Goal: Use online tool/utility: Utilize a website feature to perform a specific function

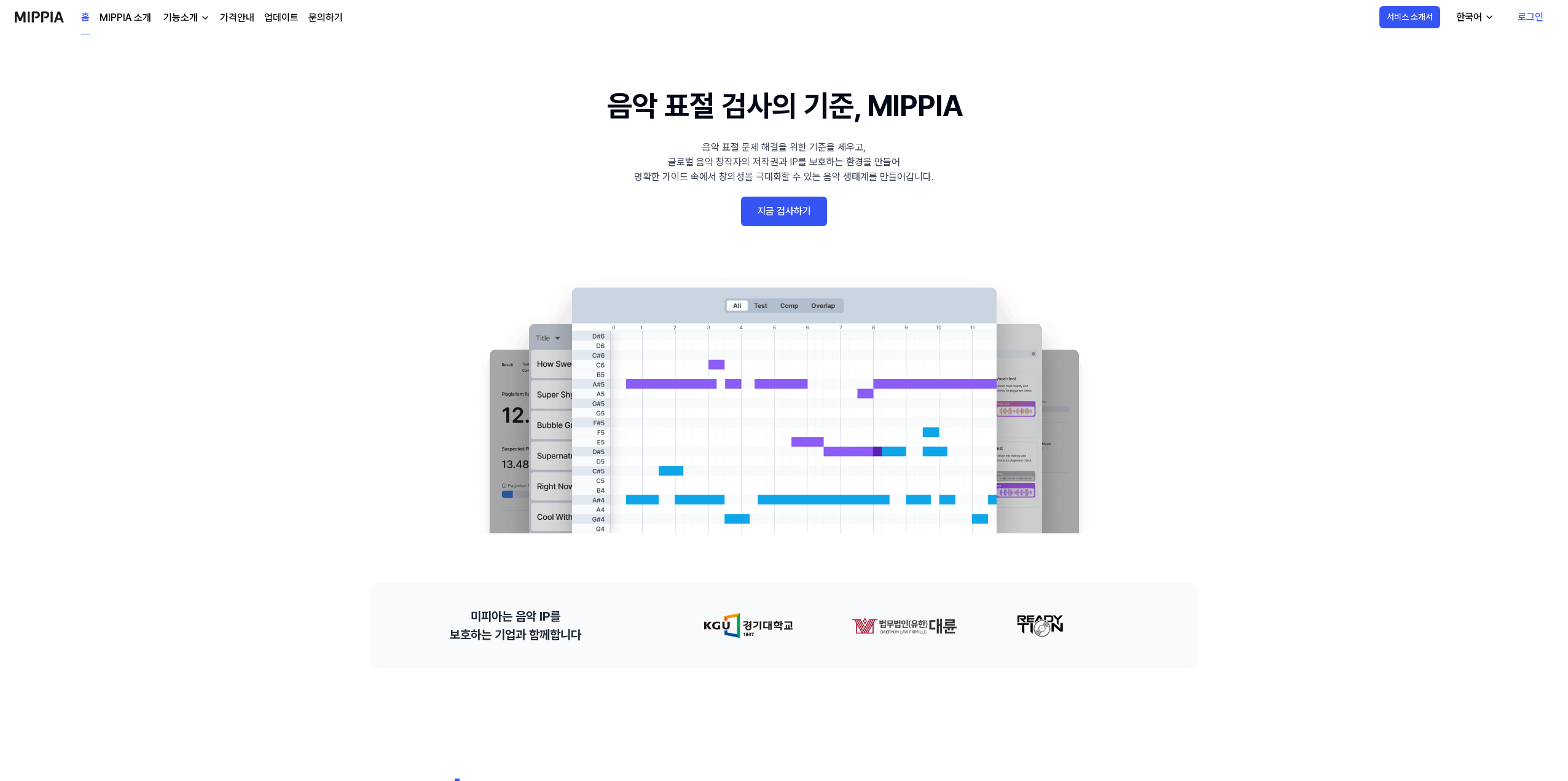
click at [794, 215] on link "지금 검사하기" at bounding box center [784, 212] width 87 height 30
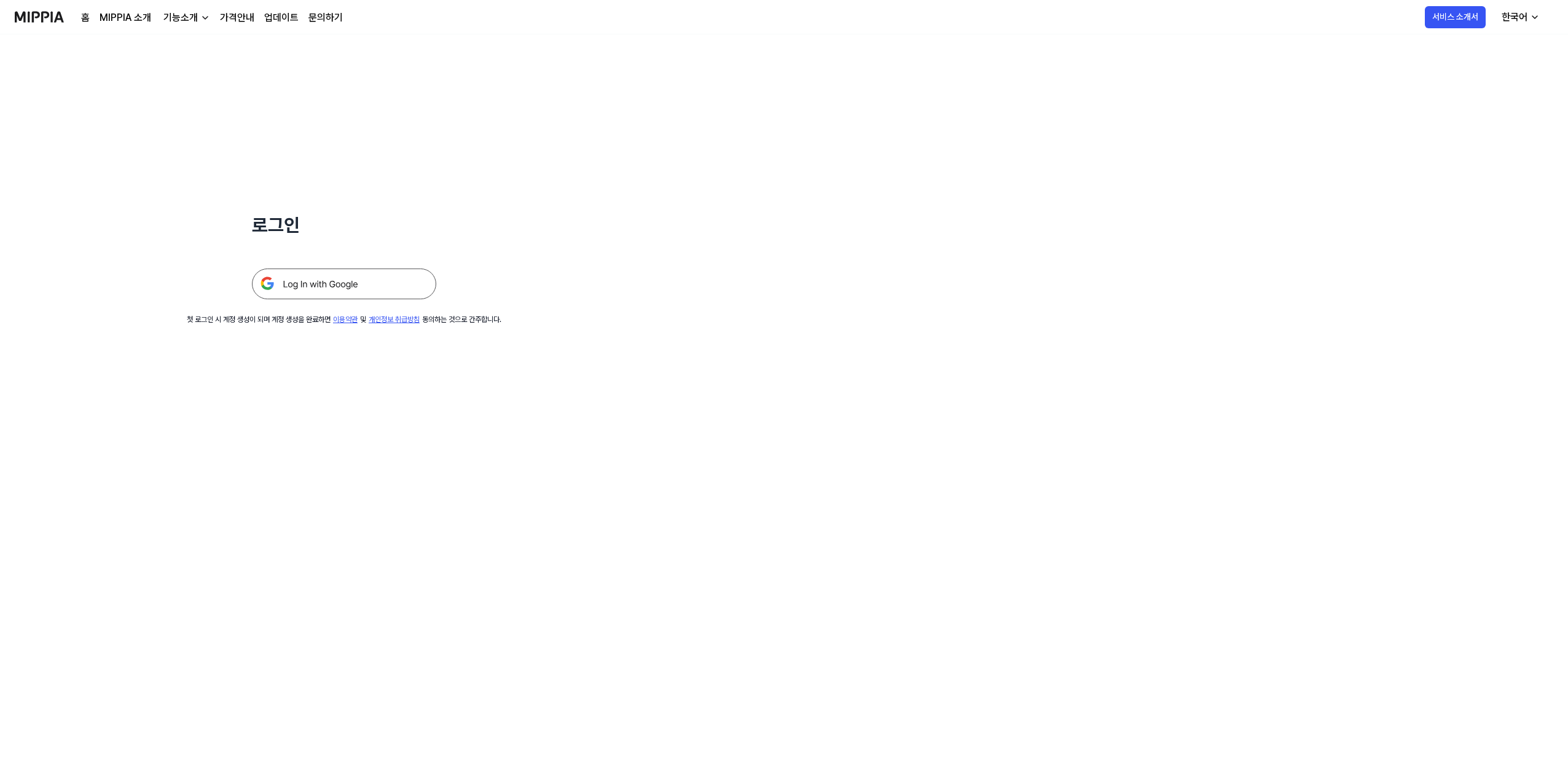
click at [383, 290] on img at bounding box center [343, 284] width 184 height 31
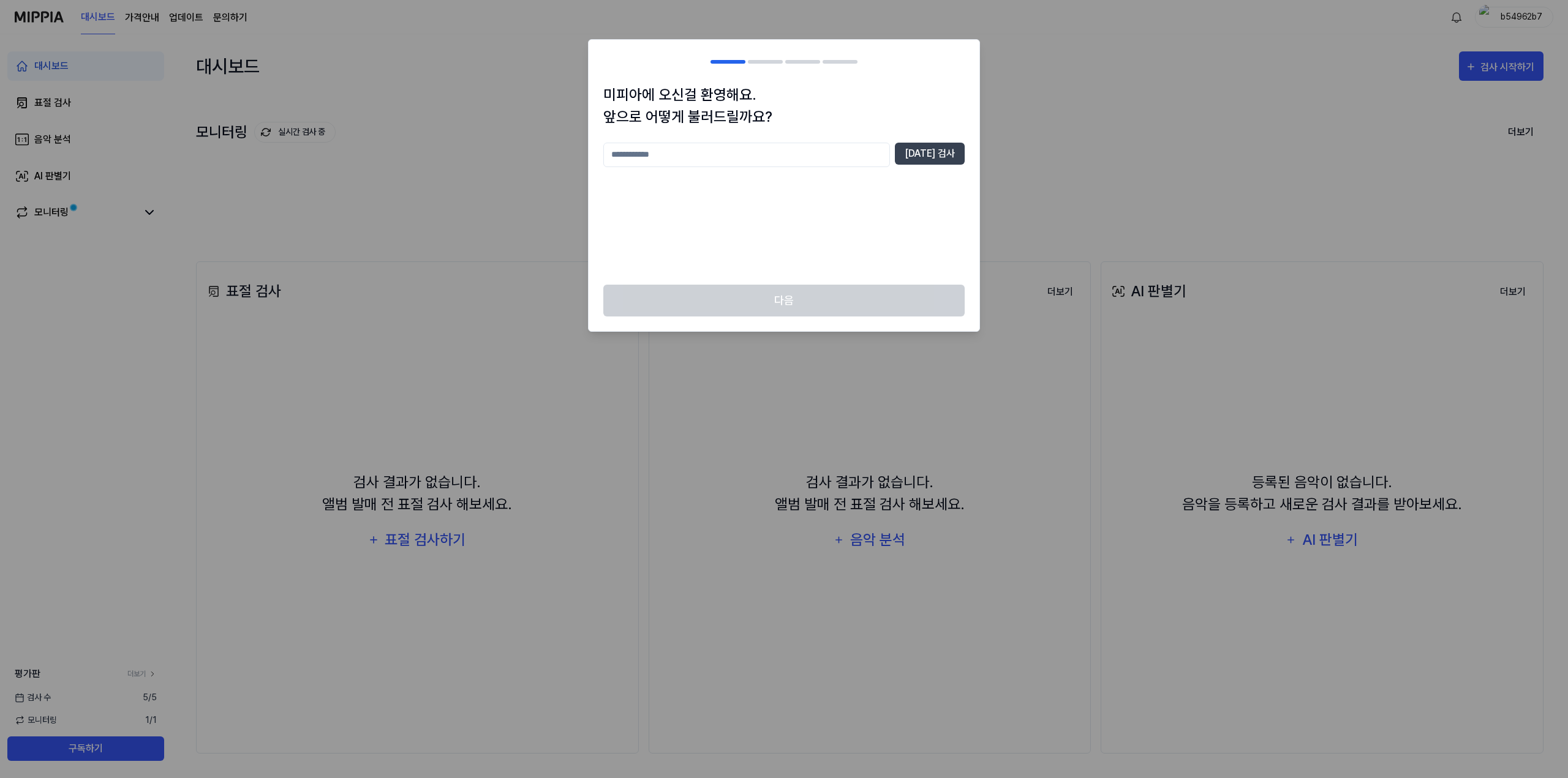
click at [783, 157] on input "text" at bounding box center [746, 155] width 286 height 25
type input "*"
type input "***"
click at [940, 155] on button "[DATE] 검사" at bounding box center [930, 154] width 69 height 22
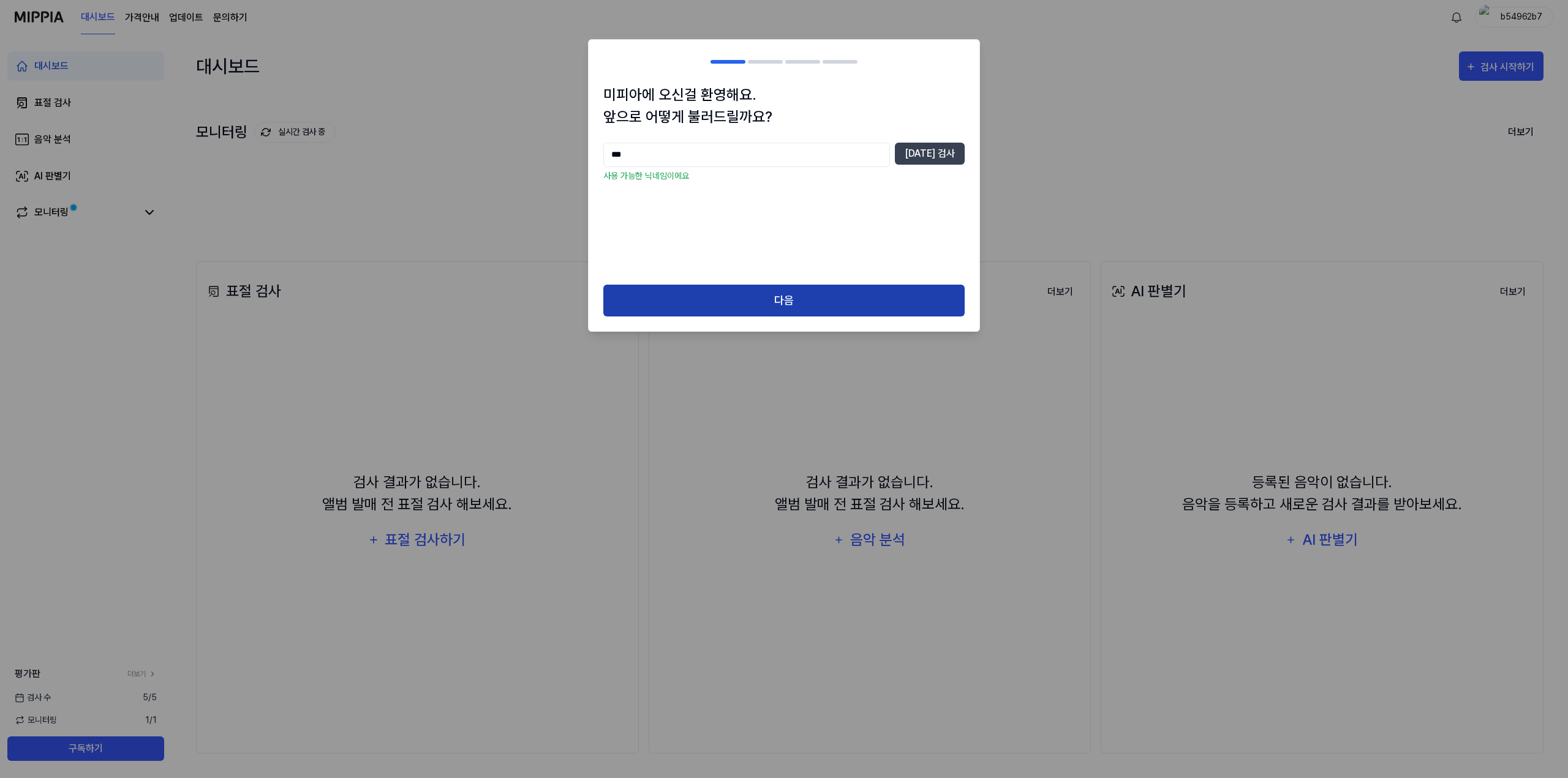
click at [792, 297] on button "다음" at bounding box center [784, 300] width 362 height 33
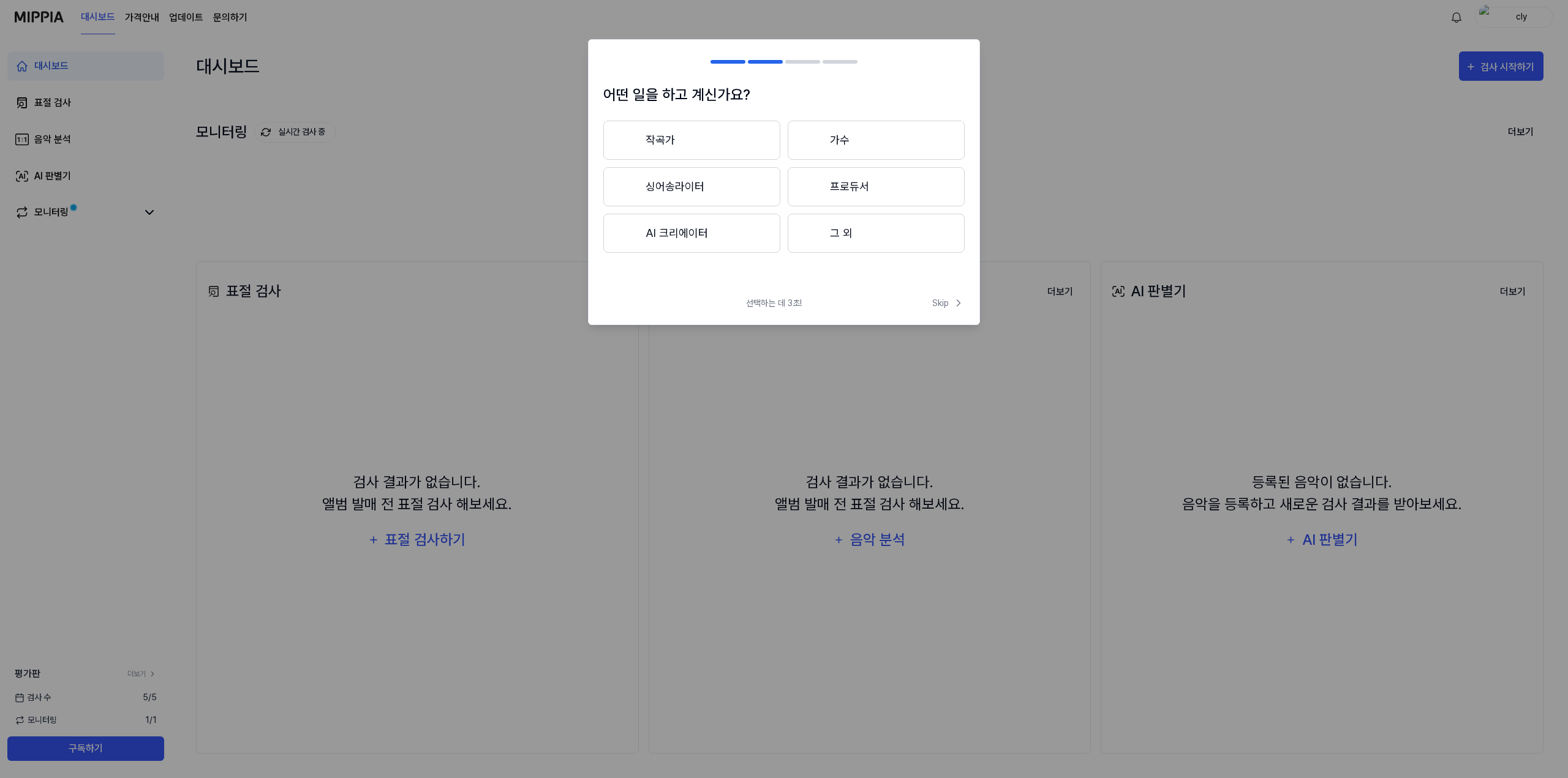
click at [721, 129] on button "작곡가" at bounding box center [692, 141] width 177 height 40
click at [735, 190] on button "3년 이하" at bounding box center [692, 187] width 177 height 40
click at [710, 137] on button "대중가요" at bounding box center [691, 141] width 175 height 40
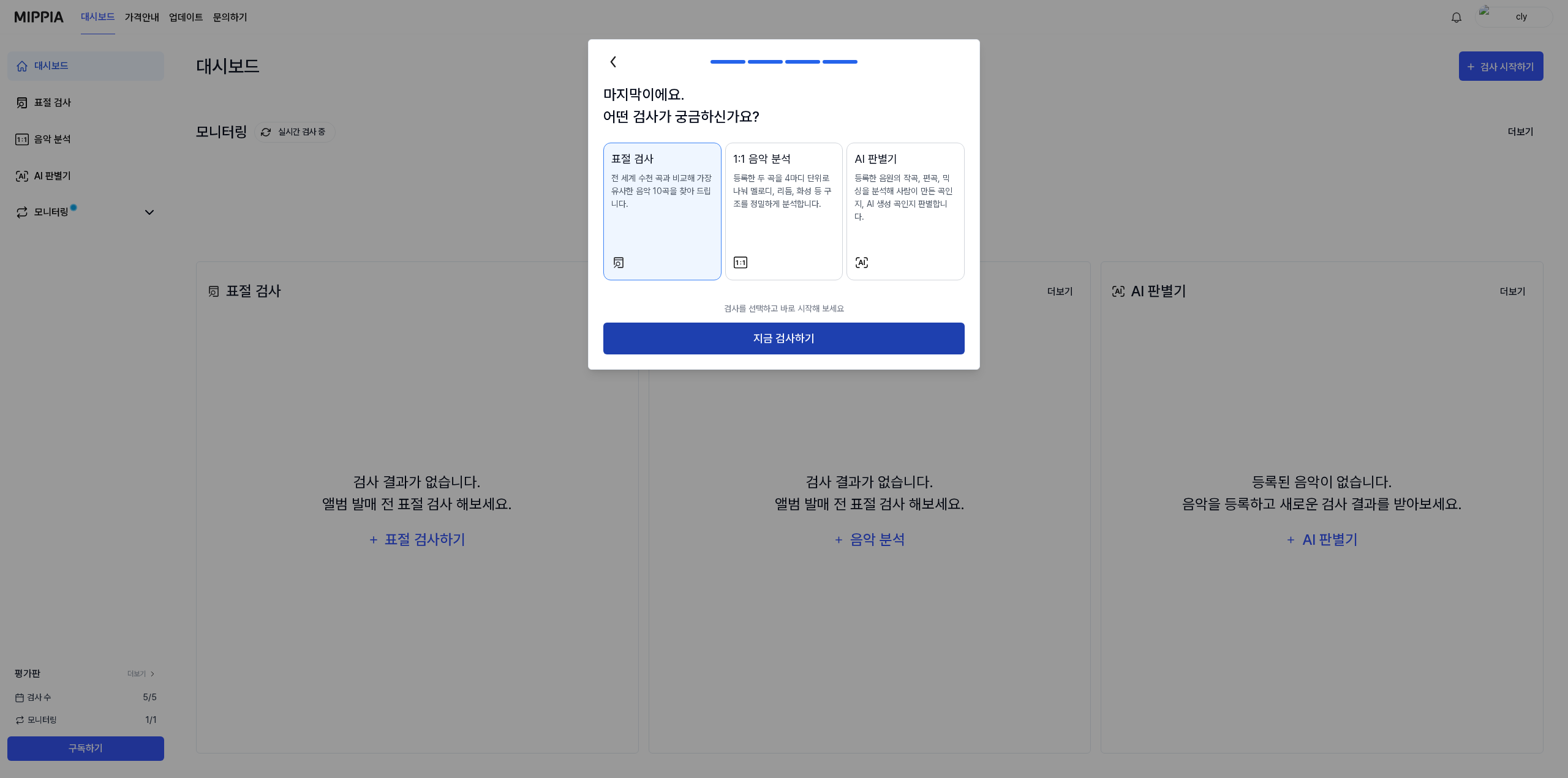
click at [777, 325] on button "지금 검사하기" at bounding box center [784, 339] width 362 height 33
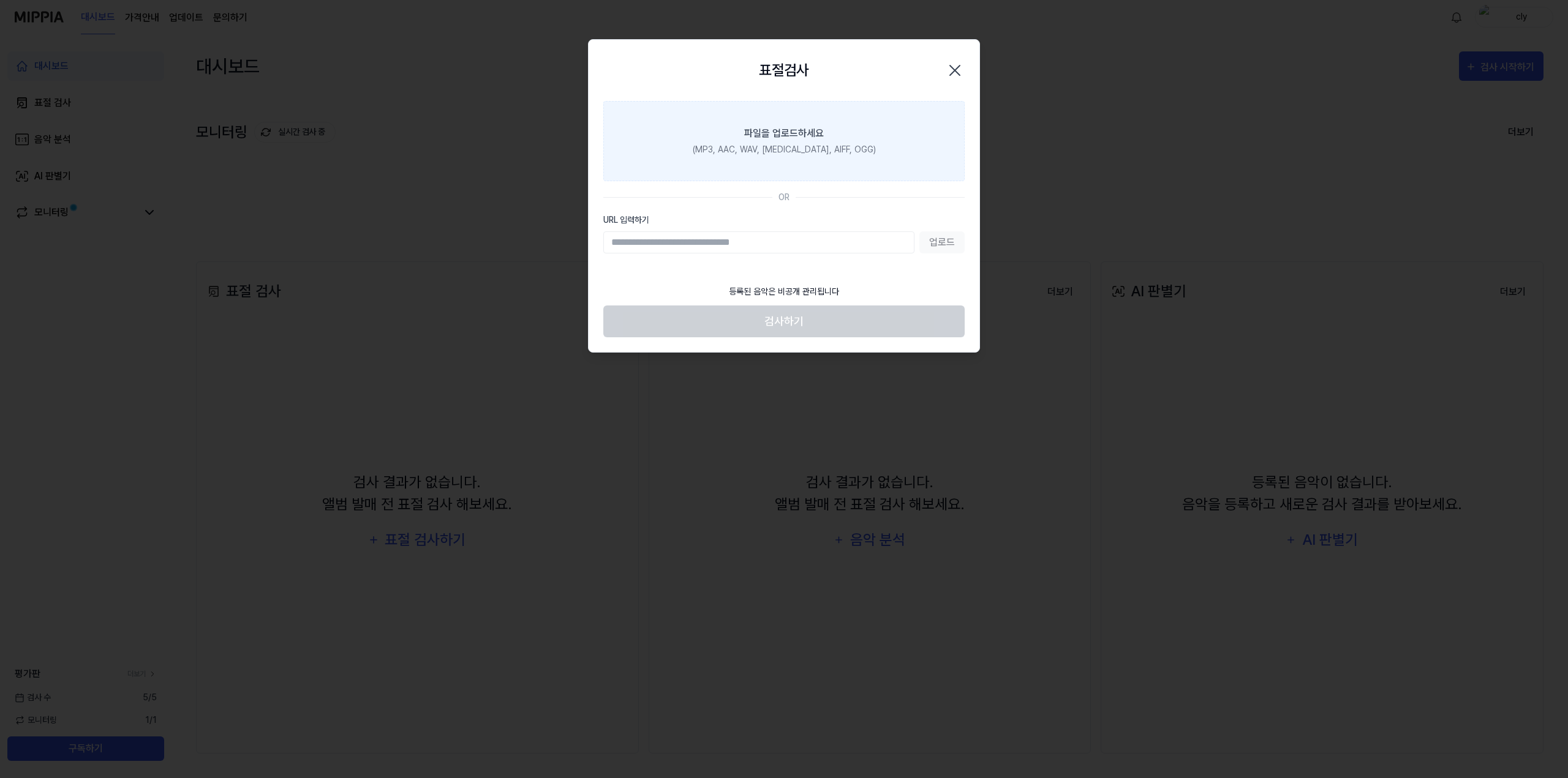
click at [762, 134] on div "파일을 업로드하세요" at bounding box center [784, 133] width 79 height 15
click at [0, 0] on input "파일을 업로드하세요 (MP3, AAC, WAV, [MEDICAL_DATA], AIFF, OGG)" at bounding box center [0, 0] width 0 height 0
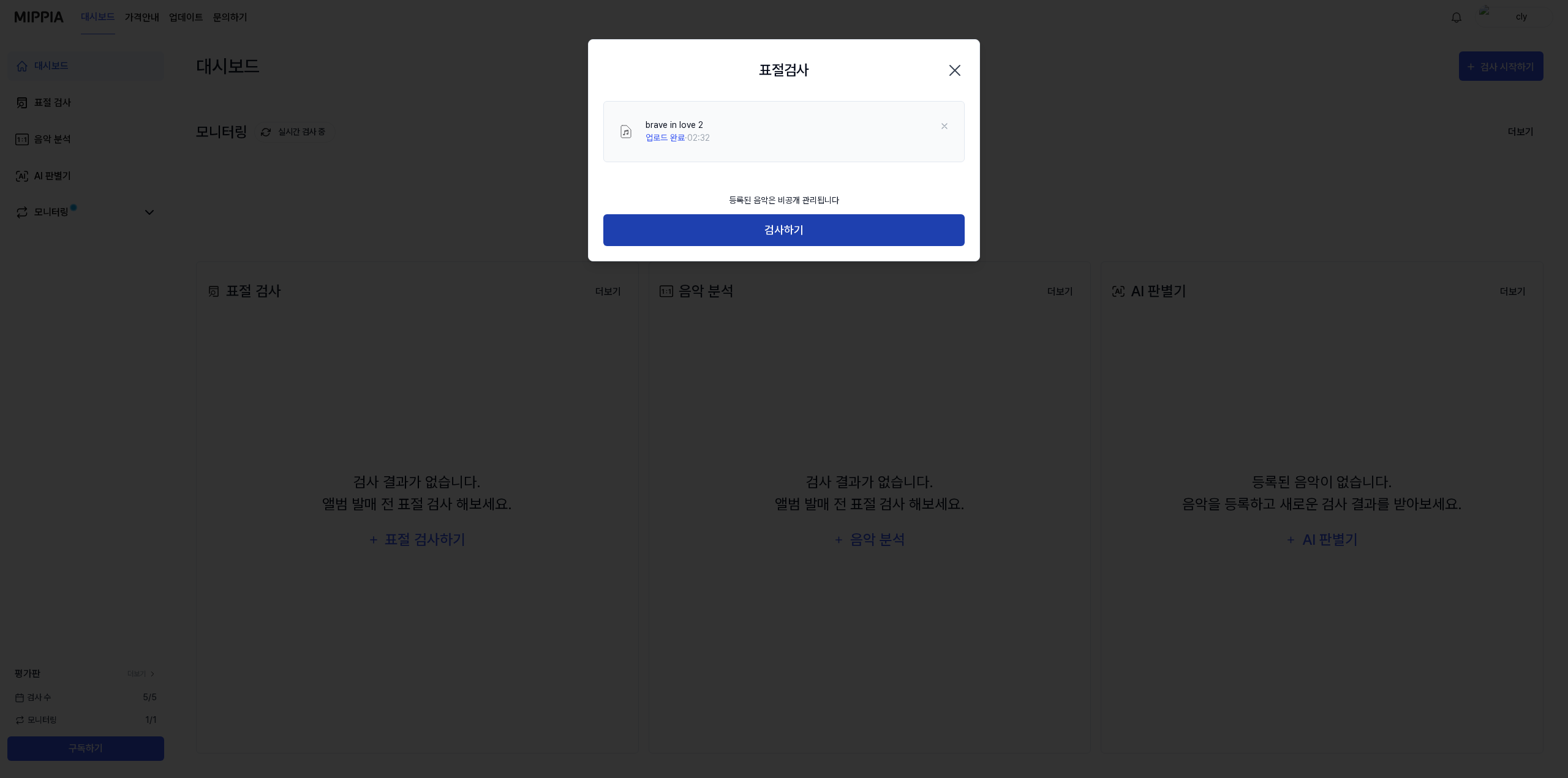
click at [799, 228] on button "검사하기" at bounding box center [784, 230] width 362 height 33
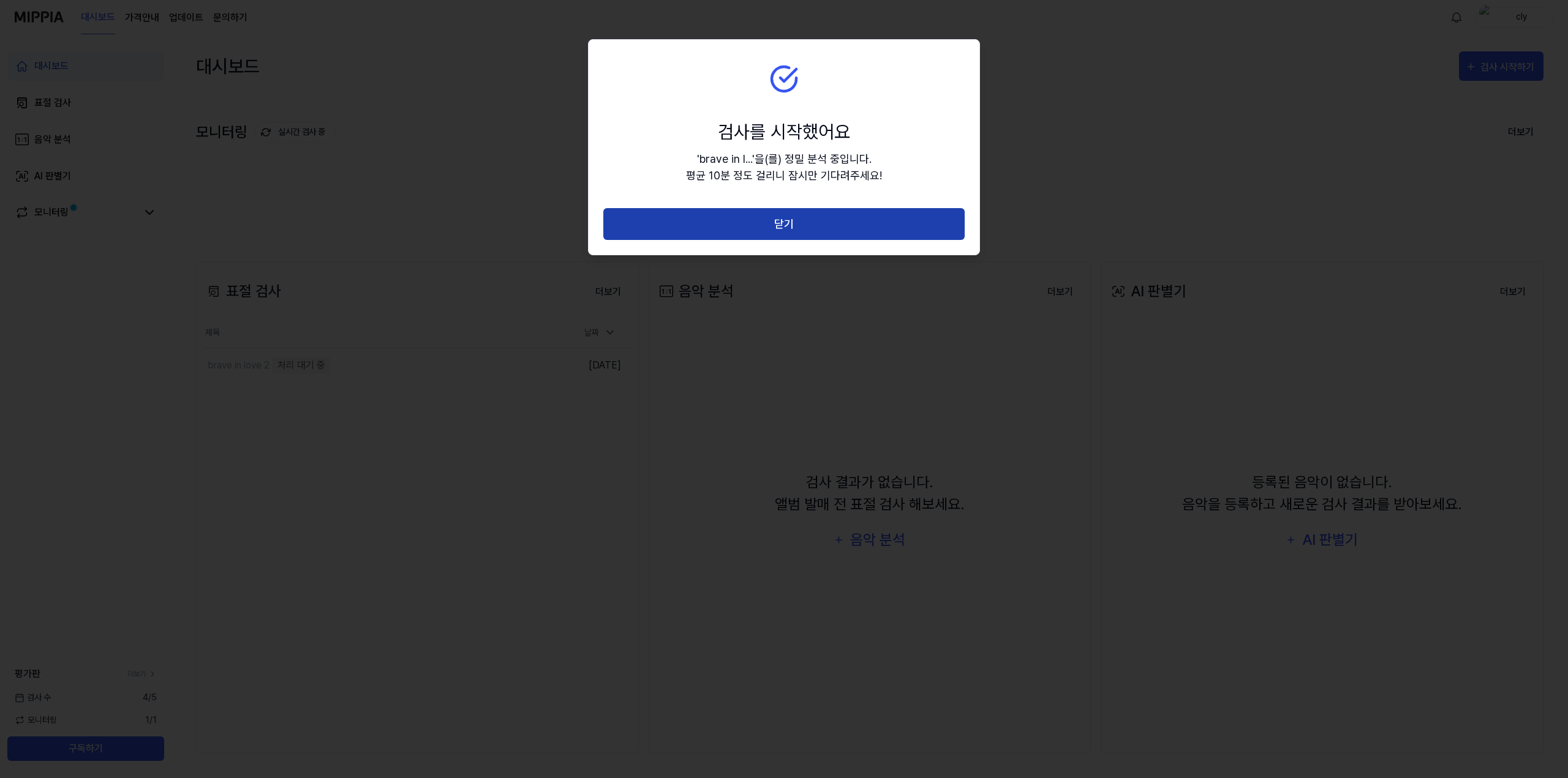
click at [762, 231] on button "닫기" at bounding box center [784, 224] width 362 height 33
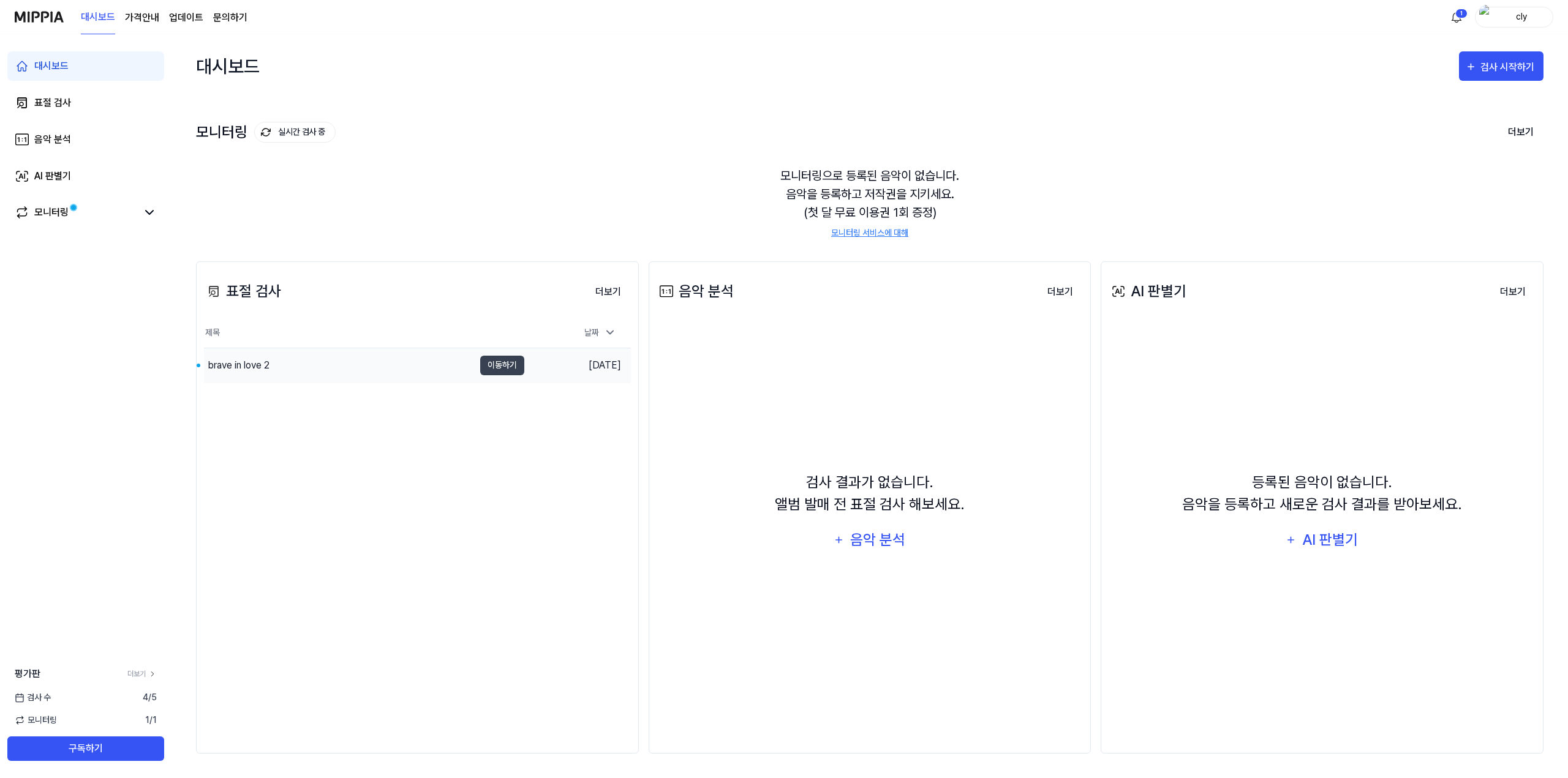
click at [270, 365] on div "brave in love 2" at bounding box center [238, 365] width 61 height 15
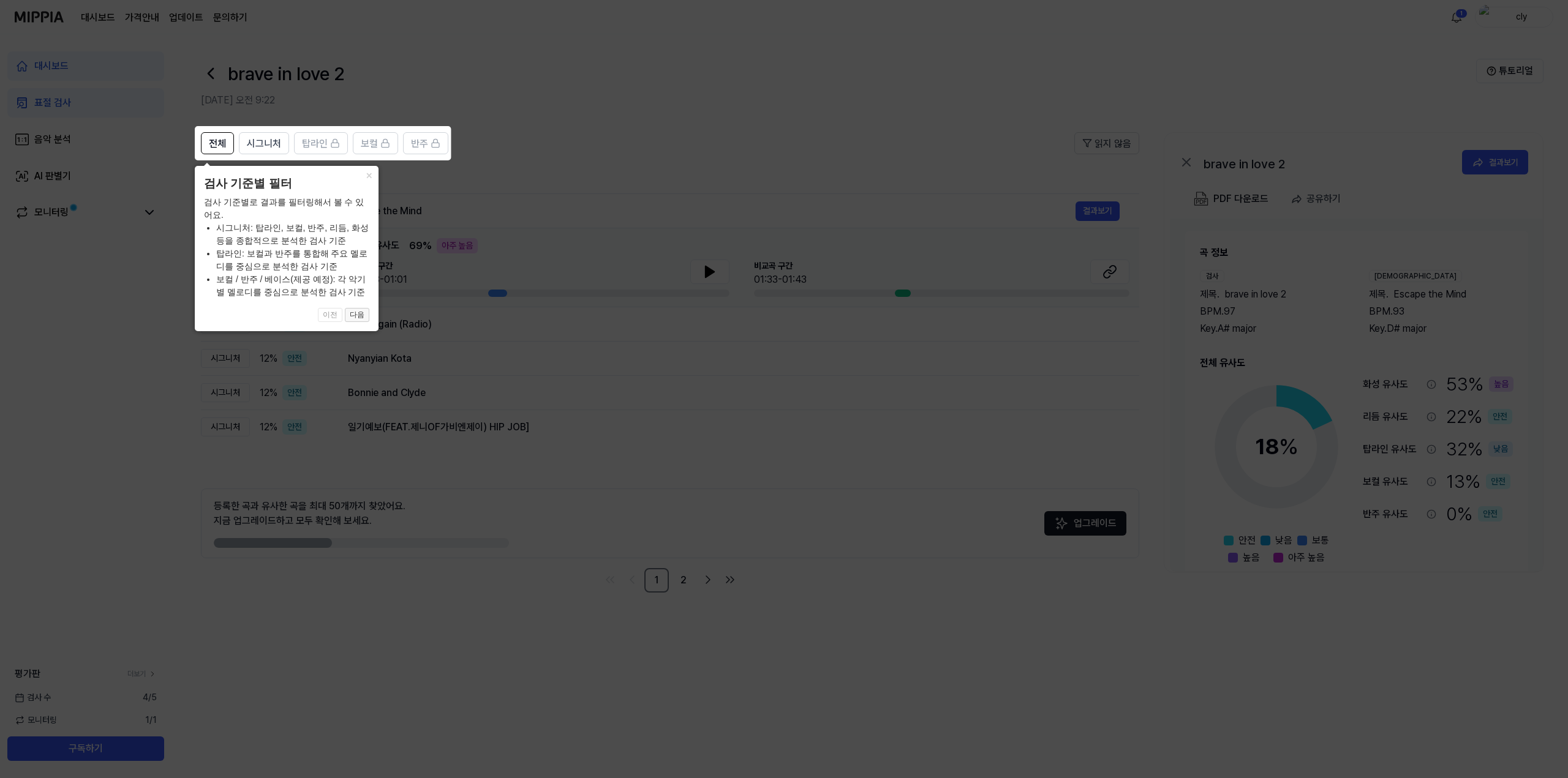
click at [362, 310] on button "다음" at bounding box center [357, 315] width 25 height 15
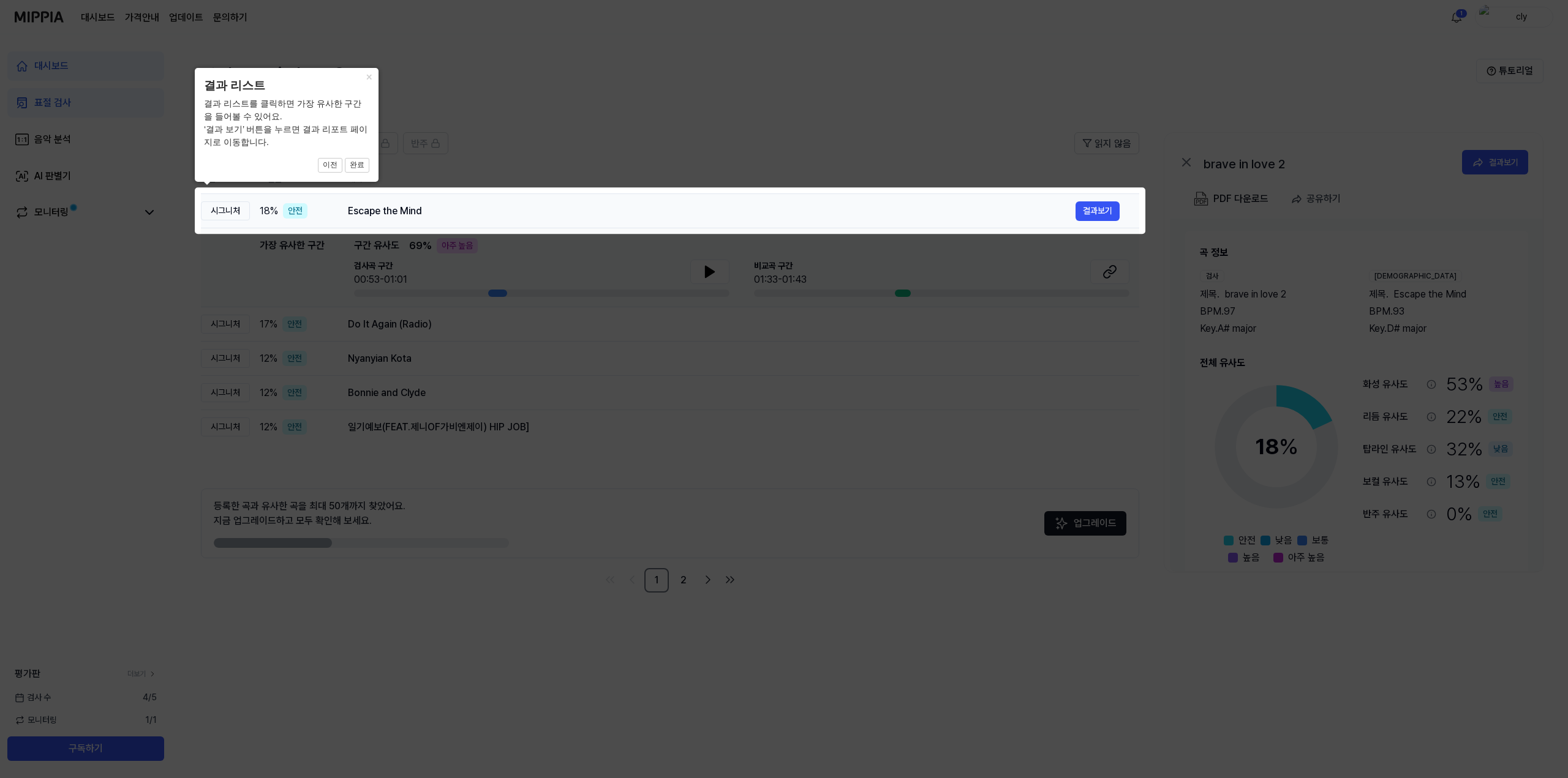
click at [978, 225] on td "Escape the Mind 결과보기" at bounding box center [733, 211] width 811 height 35
click at [360, 166] on button "완료" at bounding box center [357, 165] width 25 height 15
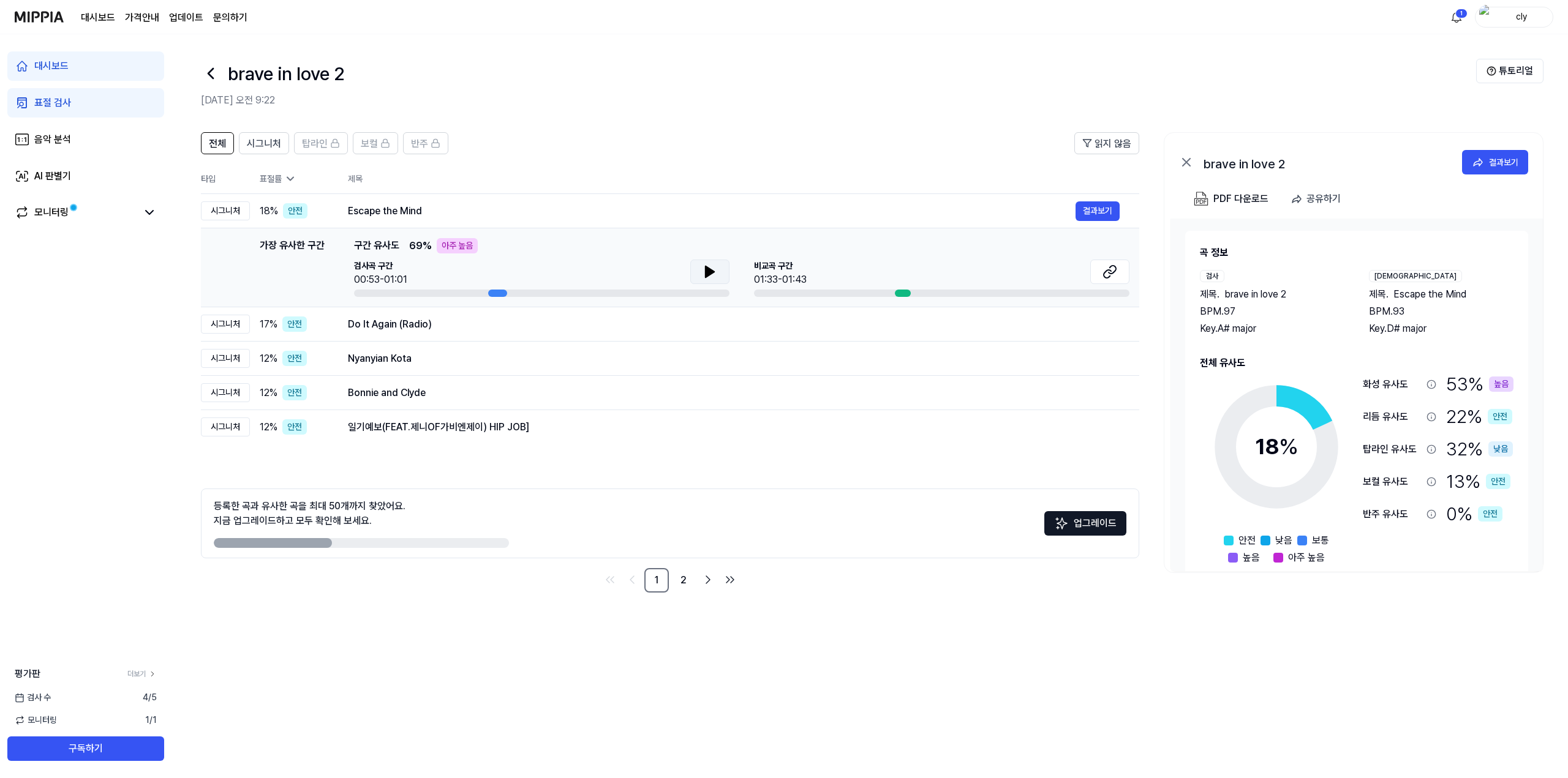
click at [702, 271] on button at bounding box center [710, 272] width 40 height 25
drag, startPoint x: 709, startPoint y: 274, endPoint x: 830, endPoint y: 273, distance: 121.0
click at [710, 276] on icon at bounding box center [710, 272] width 15 height 15
drag, startPoint x: 837, startPoint y: 268, endPoint x: 846, endPoint y: 279, distance: 14.2
click at [838, 271] on div "[GEOGRAPHIC_DATA] 구간 01:33-01:43" at bounding box center [942, 274] width 376 height 28
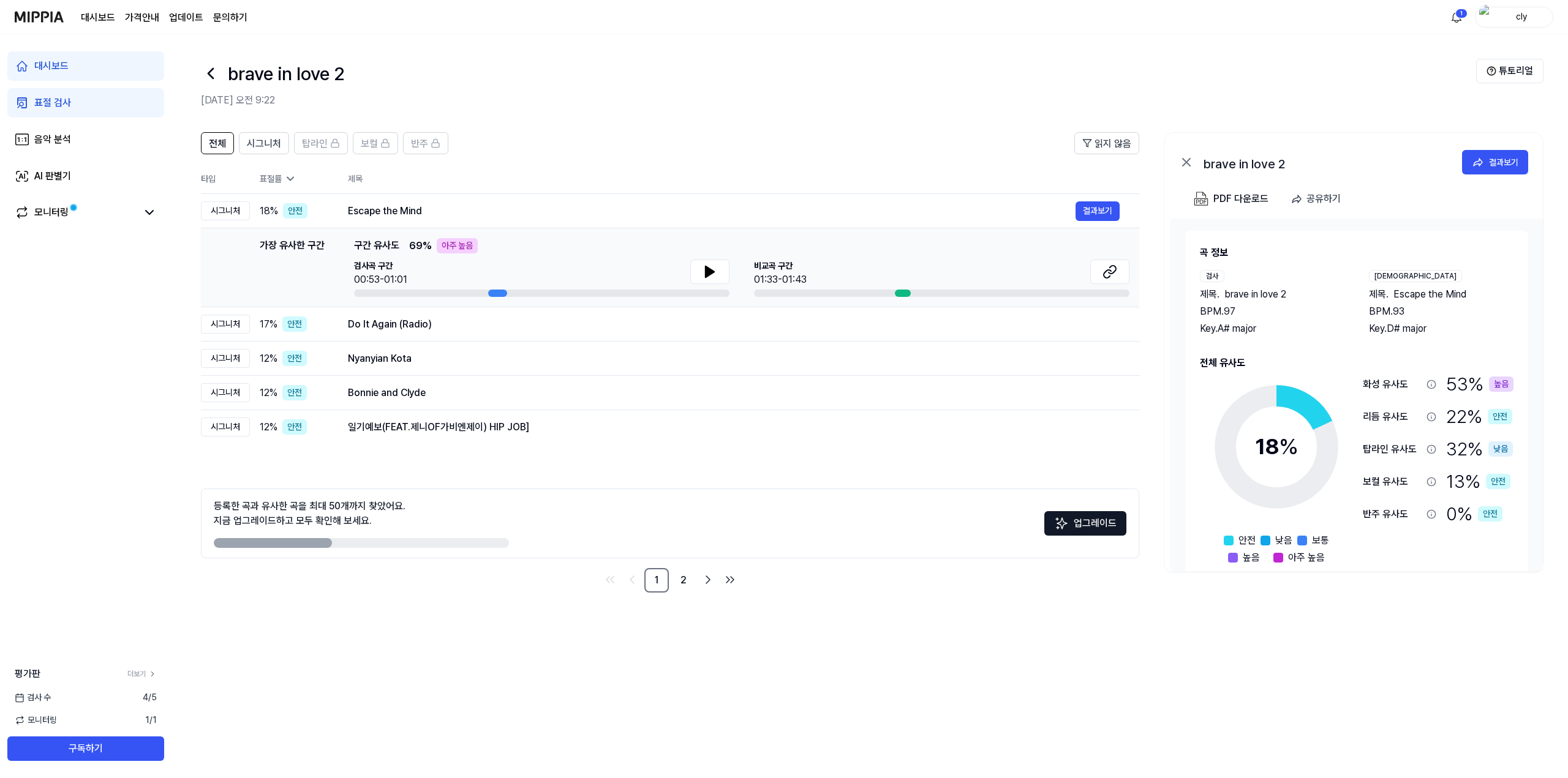
drag, startPoint x: 915, startPoint y: 293, endPoint x: 865, endPoint y: 285, distance: 50.6
click at [913, 293] on div at bounding box center [942, 292] width 376 height 7
click at [706, 274] on icon at bounding box center [710, 272] width 9 height 11
click at [897, 292] on div at bounding box center [903, 292] width 16 height 7
click at [1124, 272] on button at bounding box center [1110, 272] width 40 height 25
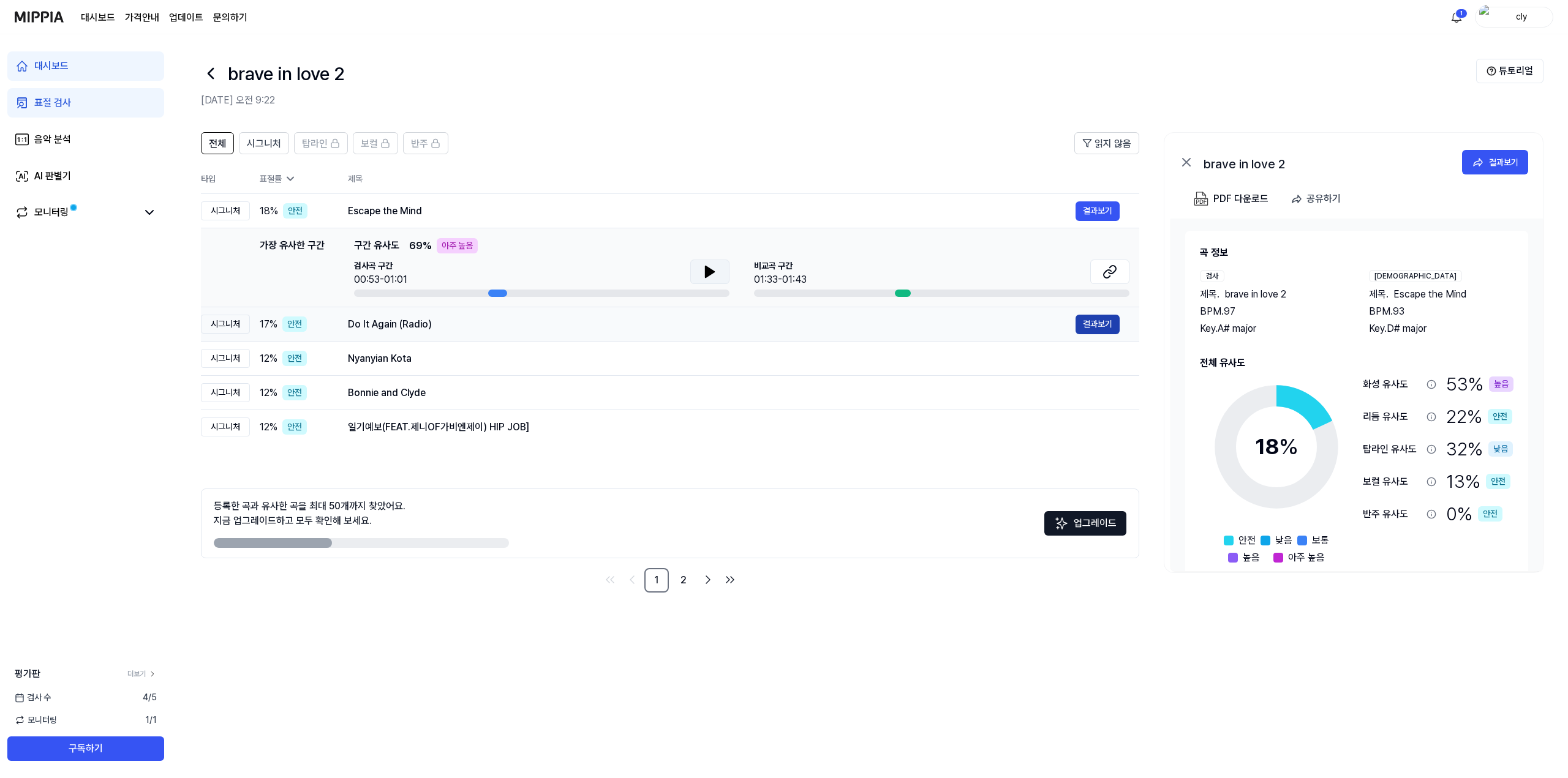
click at [1108, 324] on button "결과보기" at bounding box center [1097, 325] width 44 height 20
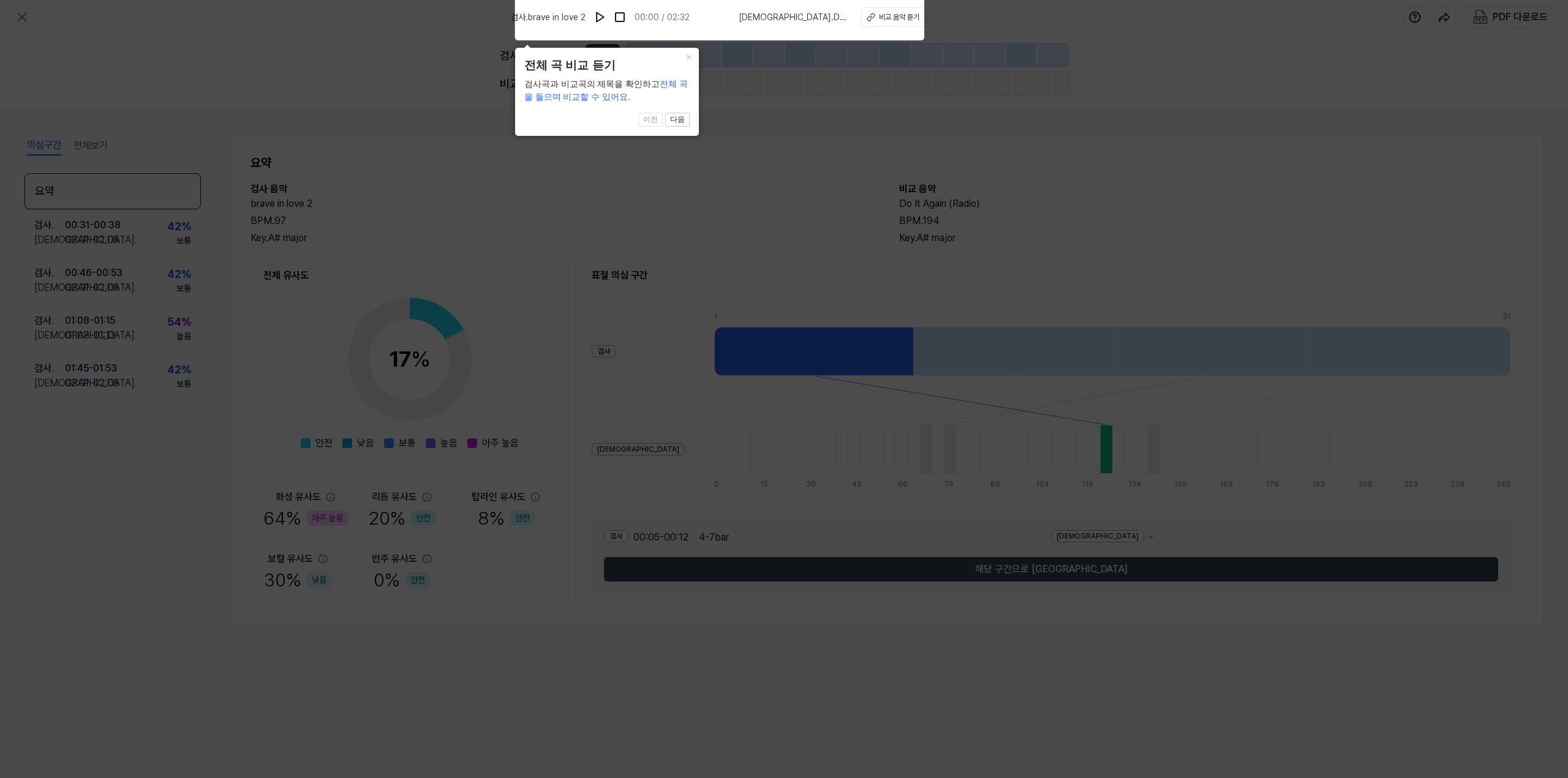
click at [424, 229] on icon at bounding box center [784, 387] width 1568 height 785
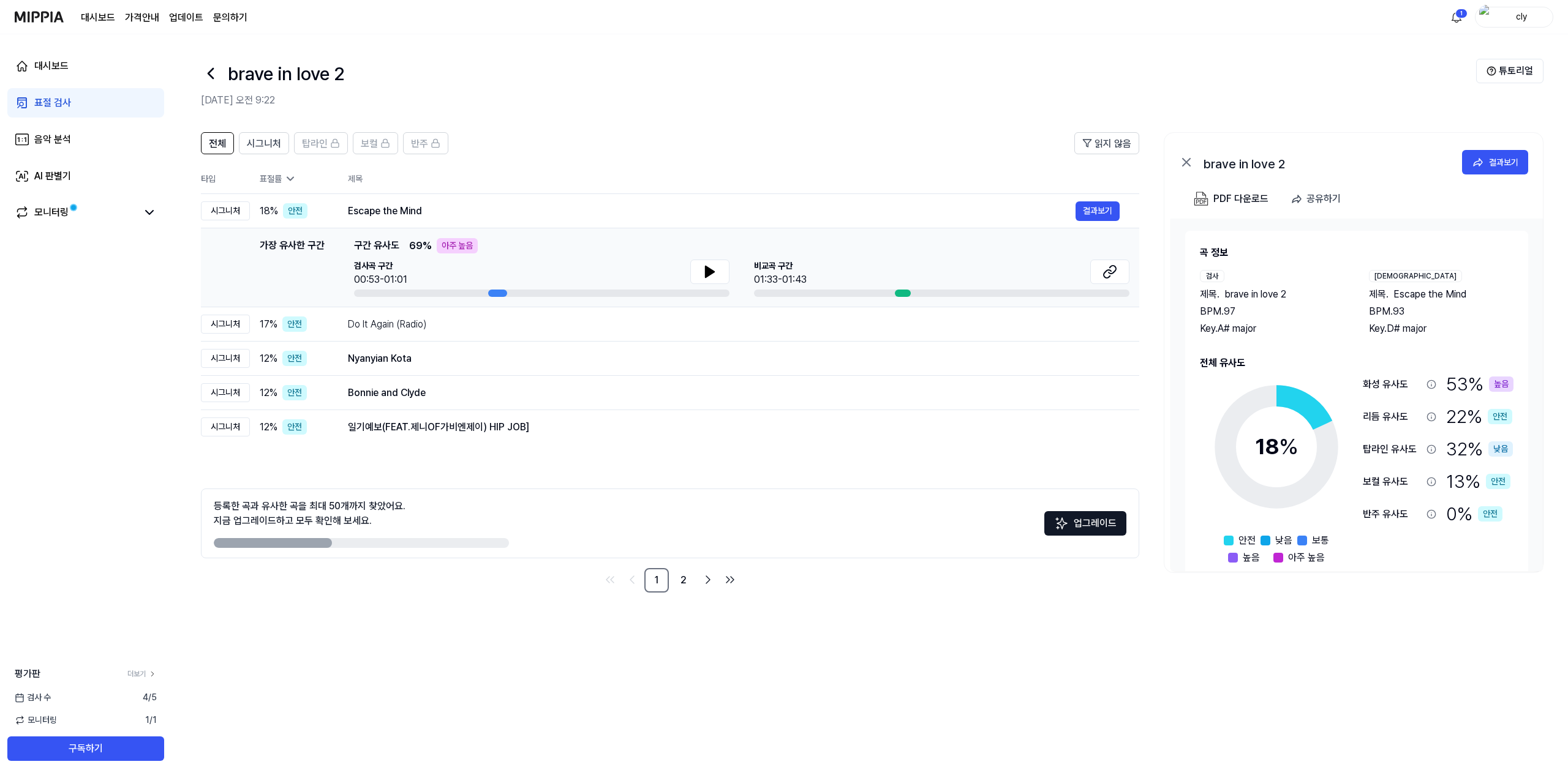
click at [294, 249] on div "가장 유사한 구간" at bounding box center [291, 267] width 64 height 58
click at [706, 275] on icon at bounding box center [710, 272] width 9 height 11
click at [703, 273] on icon at bounding box center [710, 272] width 15 height 15
click at [698, 273] on button at bounding box center [710, 272] width 40 height 25
click at [1112, 272] on icon at bounding box center [1109, 272] width 15 height 15
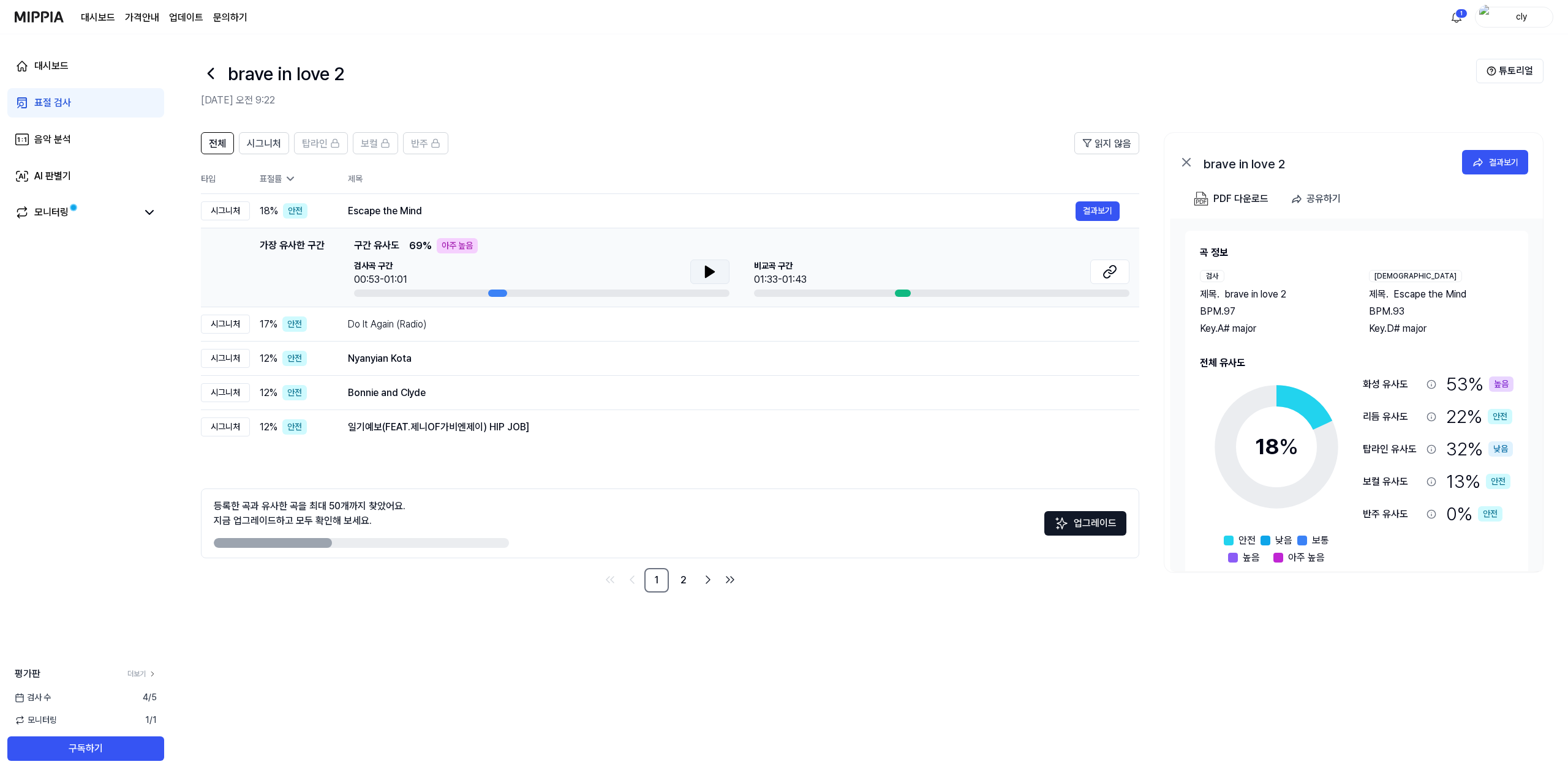
click at [707, 266] on icon at bounding box center [710, 272] width 15 height 15
click at [705, 272] on icon at bounding box center [710, 272] width 15 height 15
click at [487, 432] on div "일기예보(FEAT.제니OF가비엔제이) HIP JOB]" at bounding box center [712, 427] width 728 height 15
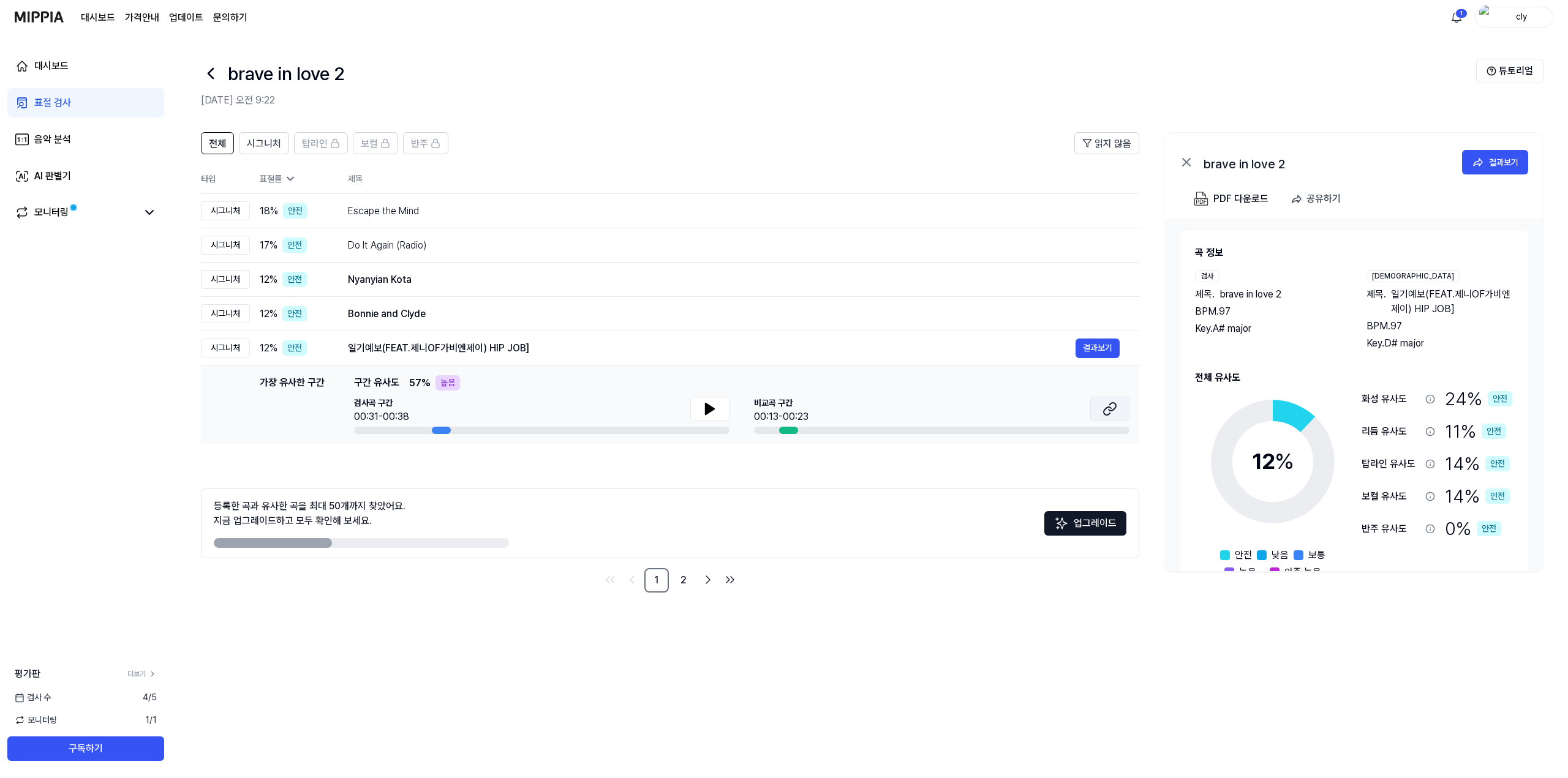
click at [1105, 409] on icon at bounding box center [1106, 411] width 7 height 8
click at [707, 404] on icon at bounding box center [710, 408] width 9 height 11
click at [713, 404] on icon at bounding box center [712, 409] width 2 height 10
click at [375, 319] on div "Bonnie and Clyde" at bounding box center [712, 314] width 728 height 15
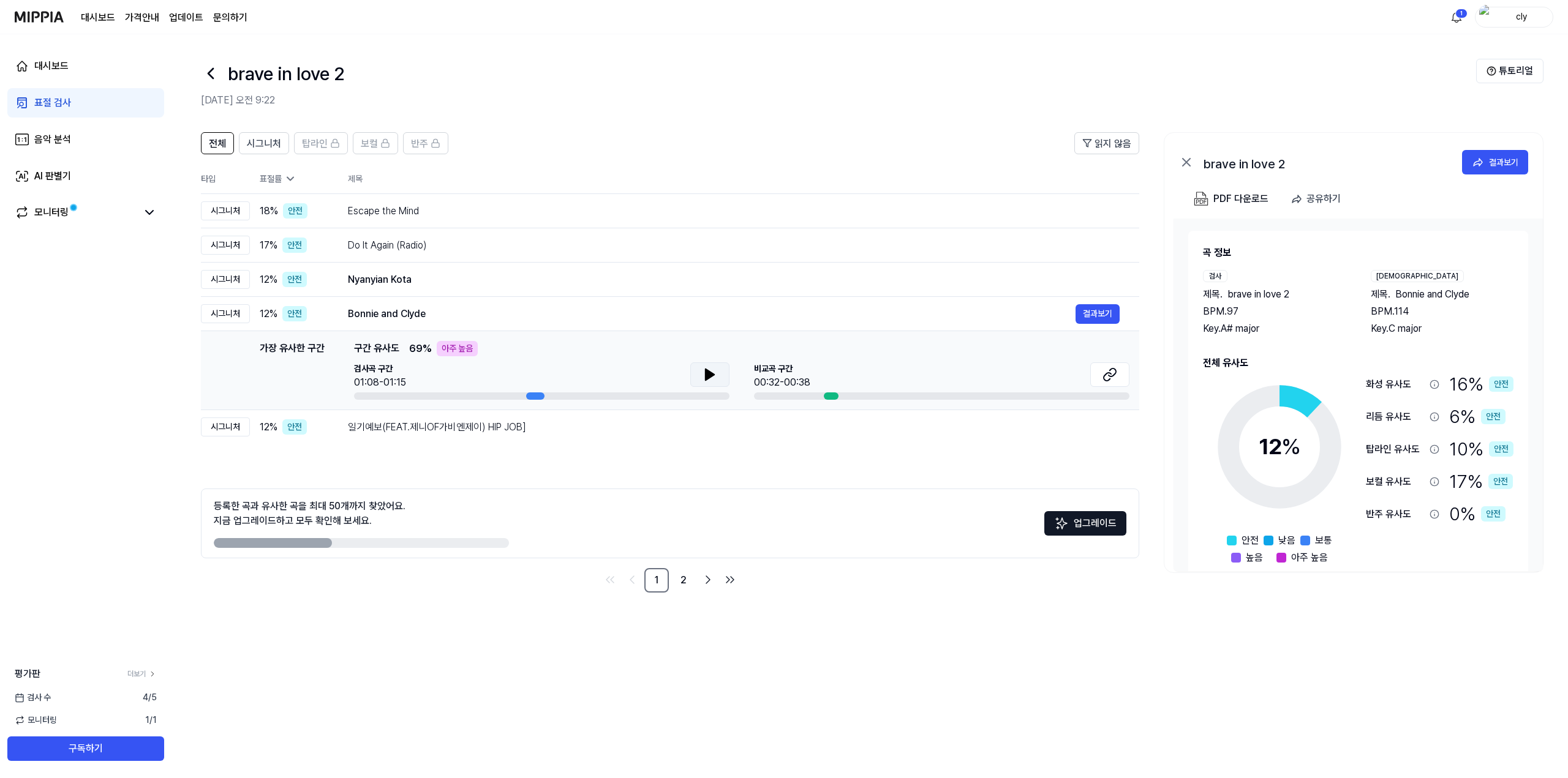
click at [713, 378] on icon at bounding box center [710, 375] width 15 height 15
click at [708, 377] on icon at bounding box center [710, 375] width 15 height 15
click at [1106, 370] on icon at bounding box center [1109, 375] width 15 height 15
click at [267, 149] on span "시그니처" at bounding box center [264, 144] width 35 height 15
click at [261, 145] on span "시그니처" at bounding box center [264, 144] width 35 height 15
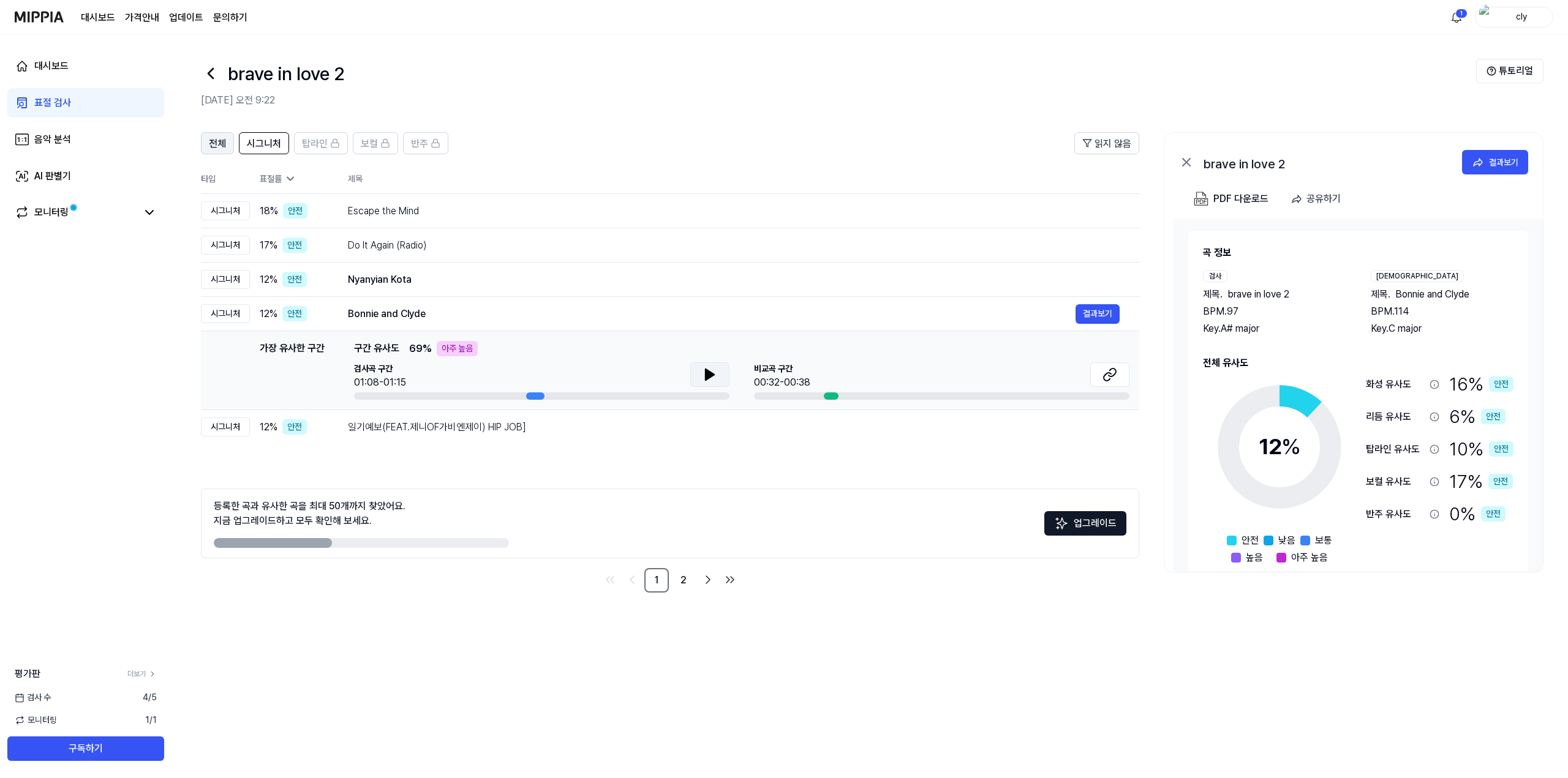
click at [224, 145] on span "전체" at bounding box center [217, 144] width 17 height 15
click at [98, 752] on button "구독하기" at bounding box center [85, 748] width 157 height 25
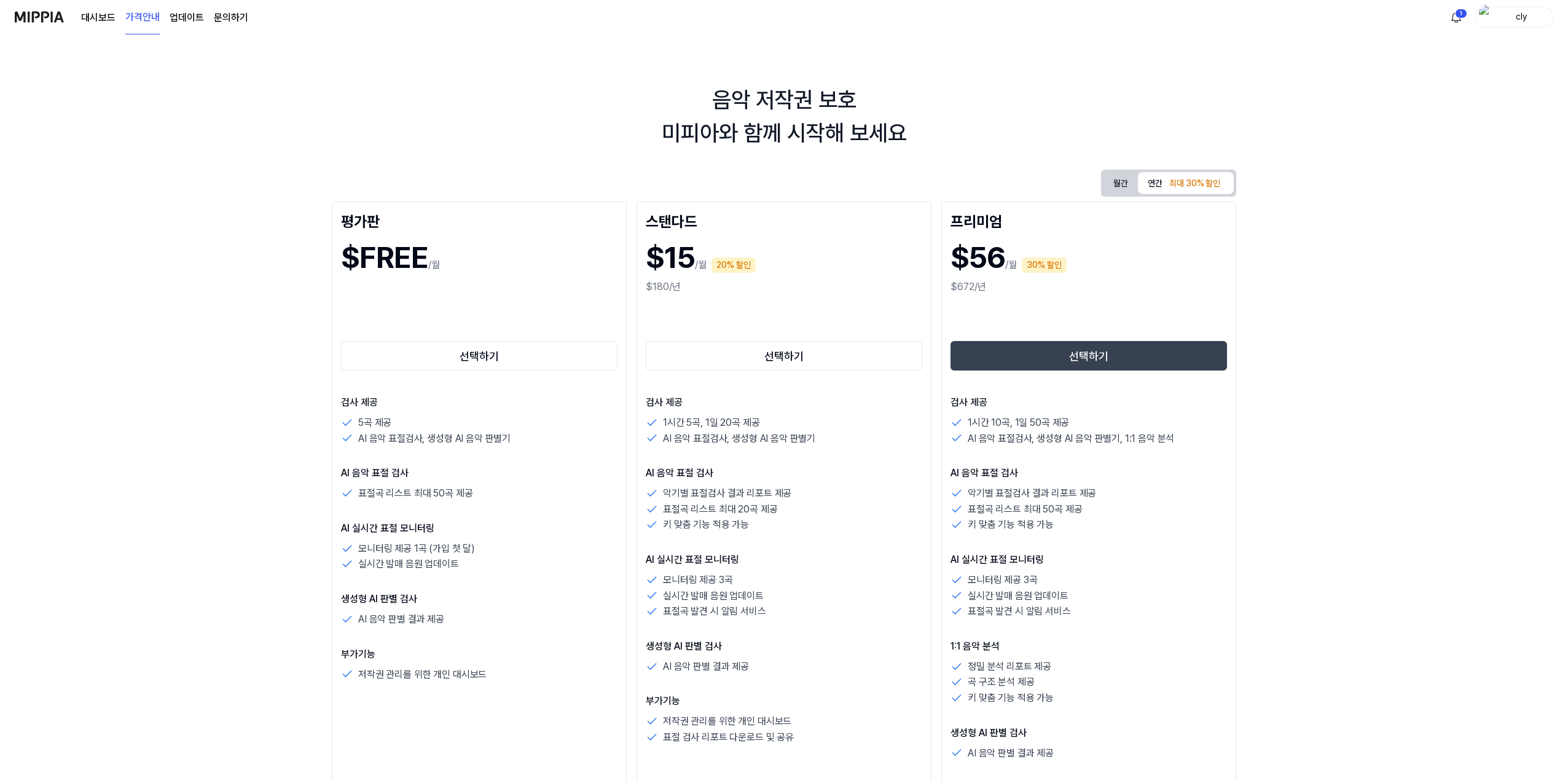
drag, startPoint x: 156, startPoint y: 1, endPoint x: 510, endPoint y: 133, distance: 377.8
click at [552, 138] on div "음악 저작권 보호 미피아와 함께 시작해 보세요" at bounding box center [784, 116] width 1568 height 67
click at [39, 28] on img at bounding box center [39, 17] width 49 height 34
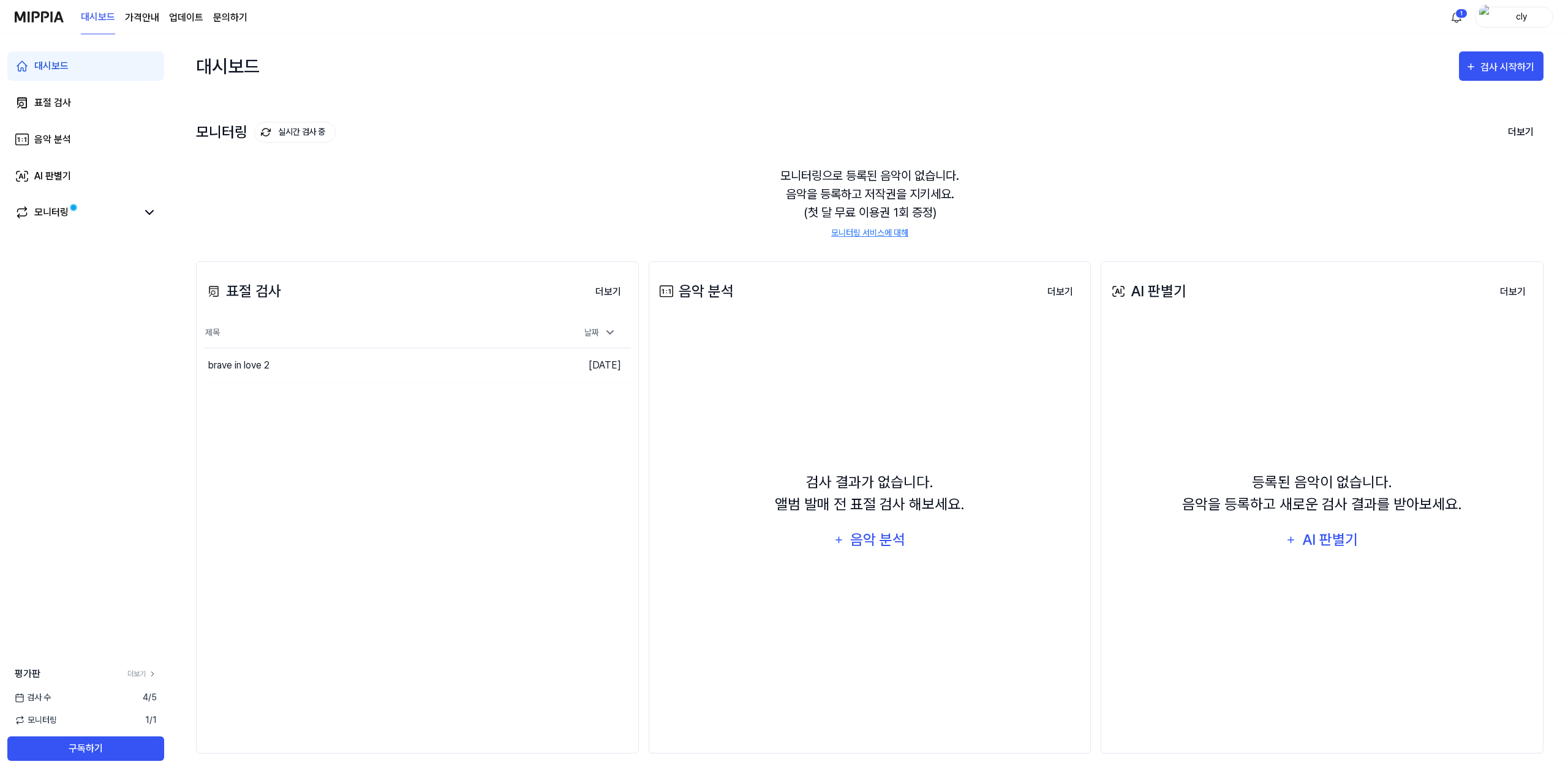
drag, startPoint x: 188, startPoint y: 0, endPoint x: 570, endPoint y: 564, distance: 681.2
click at [570, 564] on div "표절 검사 더보기 표절 검사 제목 날짜 brave in love 2 이동하기 [DATE] 더보기" at bounding box center [417, 507] width 443 height 493
